Goal: Use online tool/utility

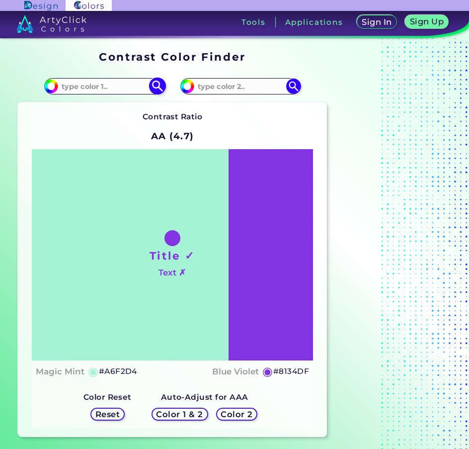
click at [97, 88] on input at bounding box center [104, 86] width 93 height 13
paste input "#CFA9C2"
type input "#CFA9C2"
click at [157, 89] on img at bounding box center [157, 86] width 17 height 17
type input "#cfa9c2"
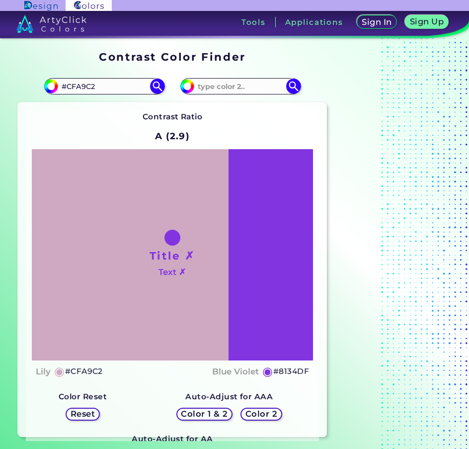
scroll to position [249, 0]
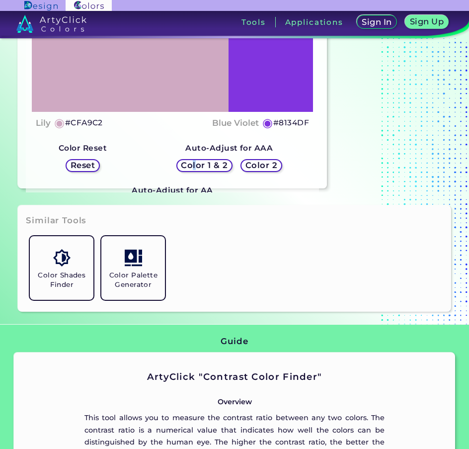
click at [196, 168] on h5 "Color 1 & 2" at bounding box center [204, 166] width 45 height 8
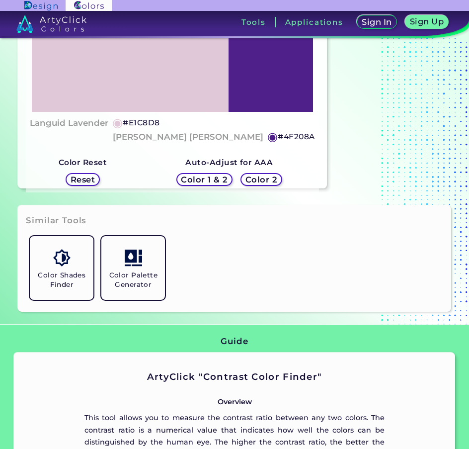
click at [215, 176] on h5 "Color 1 & 2" at bounding box center [205, 180] width 45 height 8
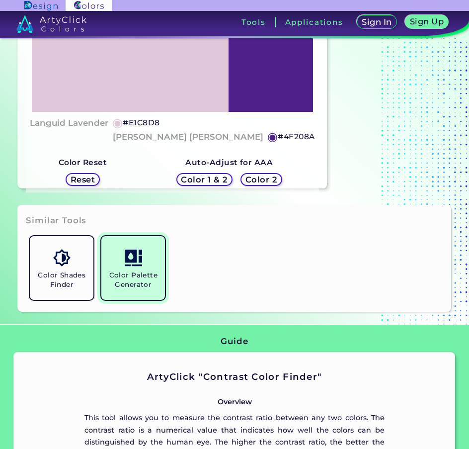
click at [134, 258] on img at bounding box center [133, 257] width 17 height 17
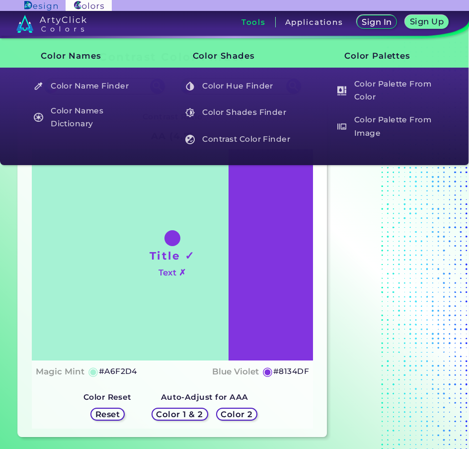
click at [259, 25] on h3 "Tools" at bounding box center [254, 21] width 24 height 7
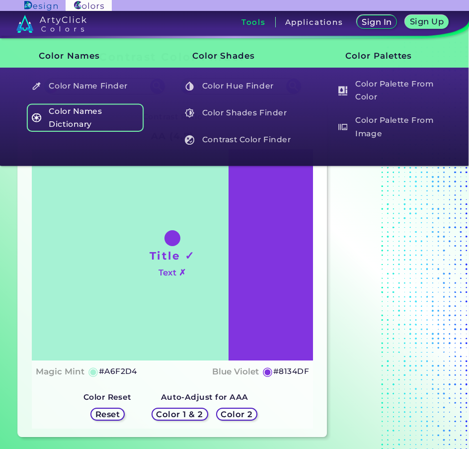
click at [85, 113] on h5 "Color Names Dictionary" at bounding box center [85, 117] width 117 height 28
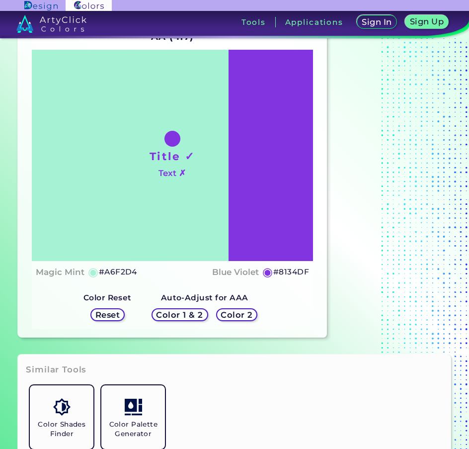
scroll to position [249, 0]
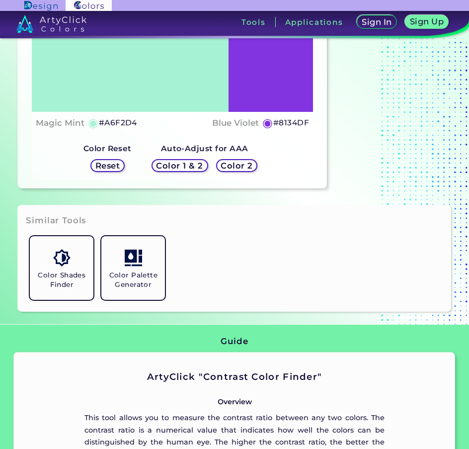
click at [100, 162] on h5 "Reset" at bounding box center [107, 165] width 22 height 7
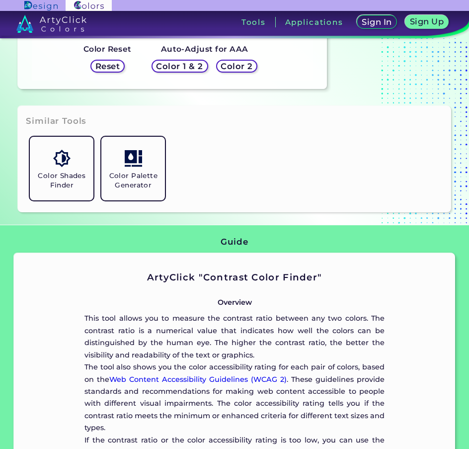
scroll to position [448, 0]
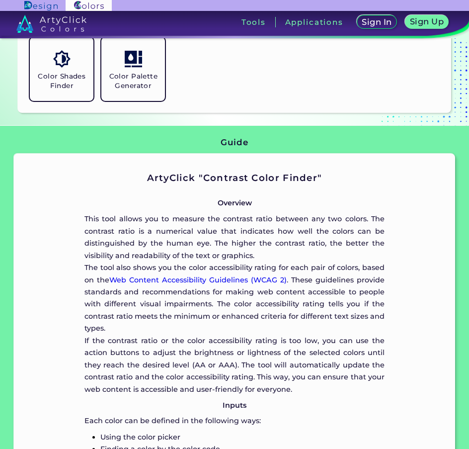
click at [222, 142] on h3 "Guide" at bounding box center [234, 143] width 27 height 12
drag, startPoint x: 239, startPoint y: 145, endPoint x: 278, endPoint y: 124, distance: 44.1
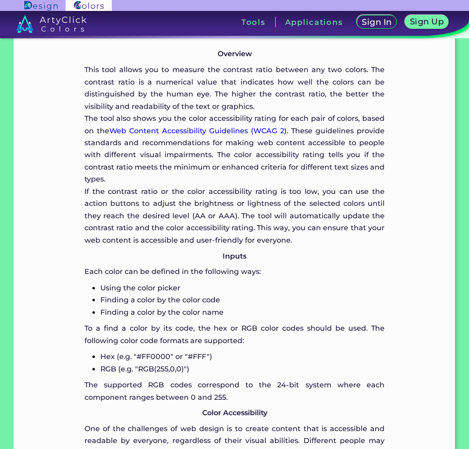
scroll to position [696, 0]
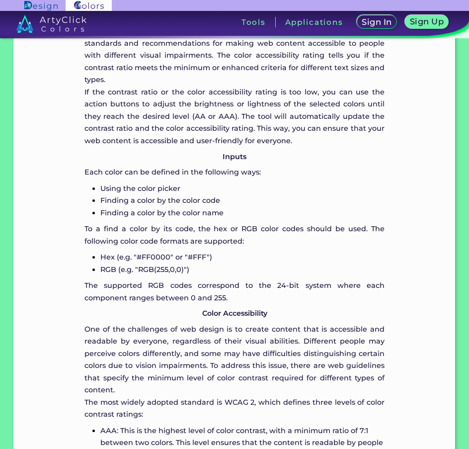
click at [50, 6] on img at bounding box center [40, 5] width 33 height 9
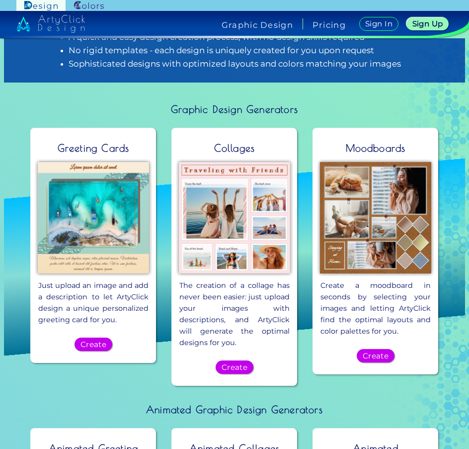
scroll to position [497, 0]
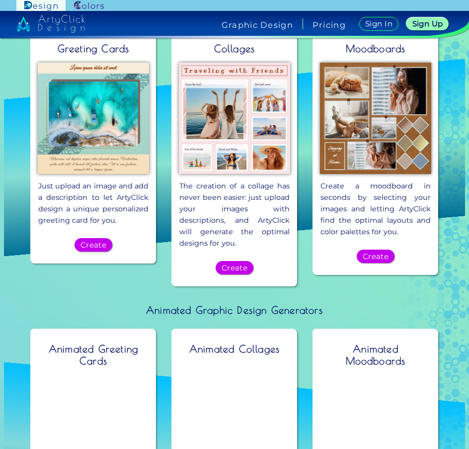
click at [89, 7] on img at bounding box center [89, 5] width 30 height 9
